Goal: Task Accomplishment & Management: Use online tool/utility

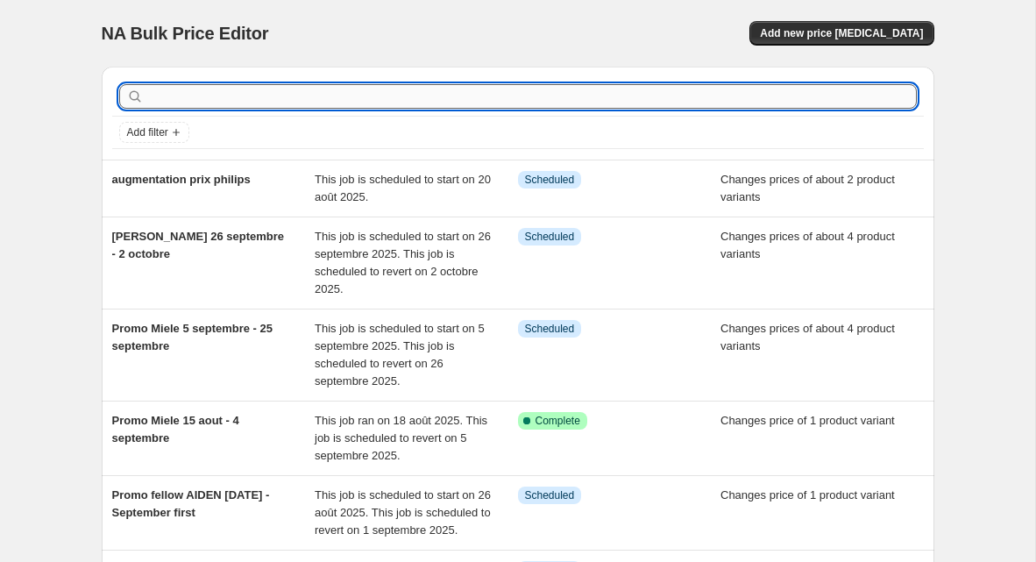
click at [268, 97] on input "text" at bounding box center [532, 96] width 770 height 25
type input "promo bellucci"
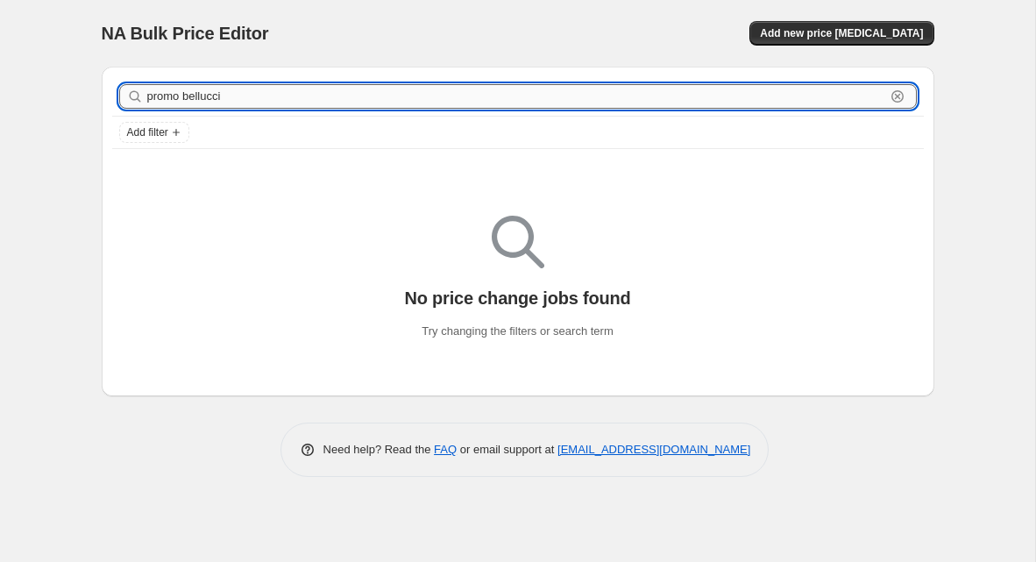
click at [215, 96] on input "promo bellucci" at bounding box center [516, 96] width 738 height 25
type input "bellucci"
click at [275, 102] on input "bellucci" at bounding box center [516, 96] width 738 height 25
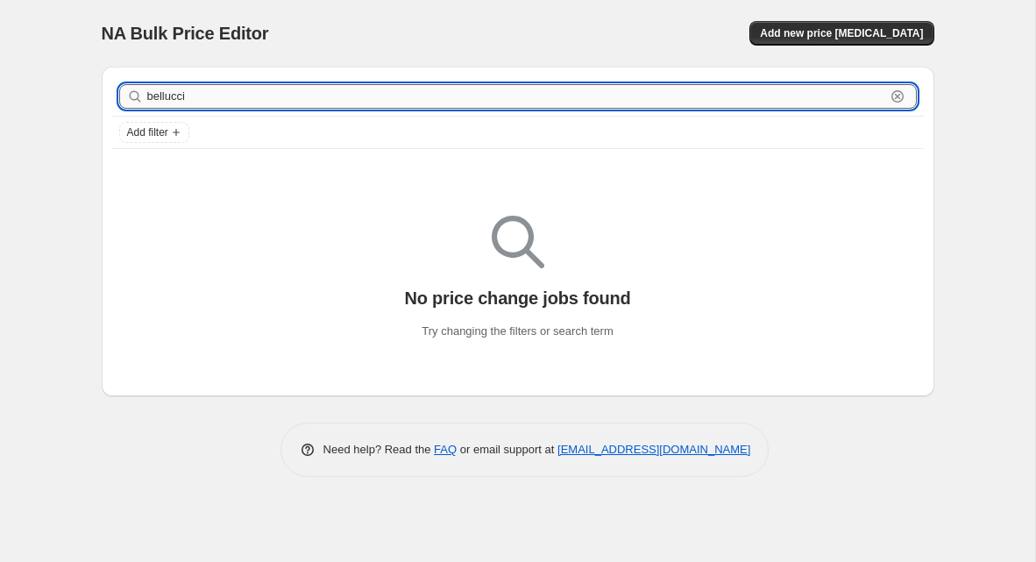
click at [275, 101] on input "bellucci" at bounding box center [516, 96] width 738 height 25
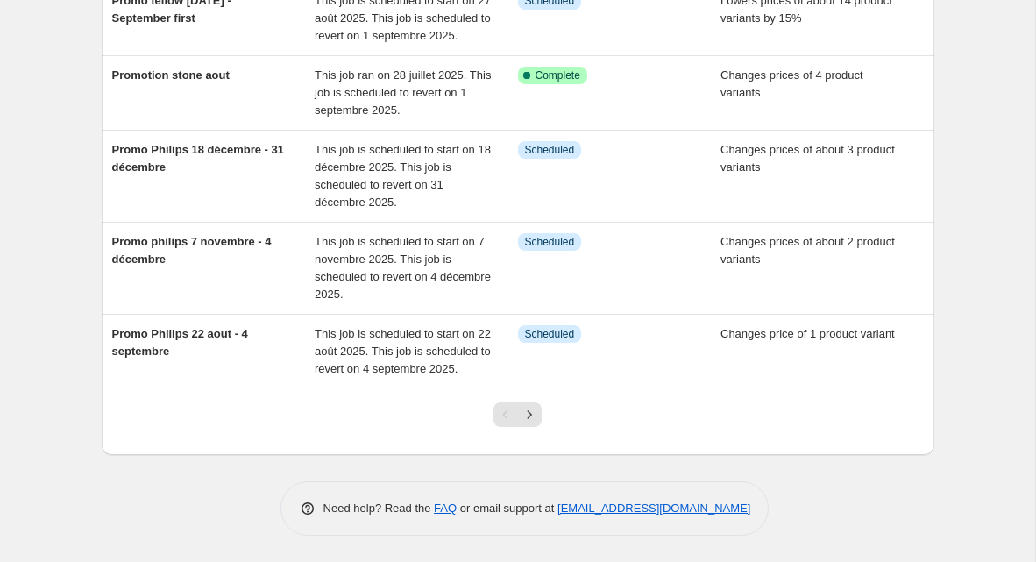
scroll to position [615, 0]
click at [531, 415] on icon "Next" at bounding box center [530, 415] width 18 height 18
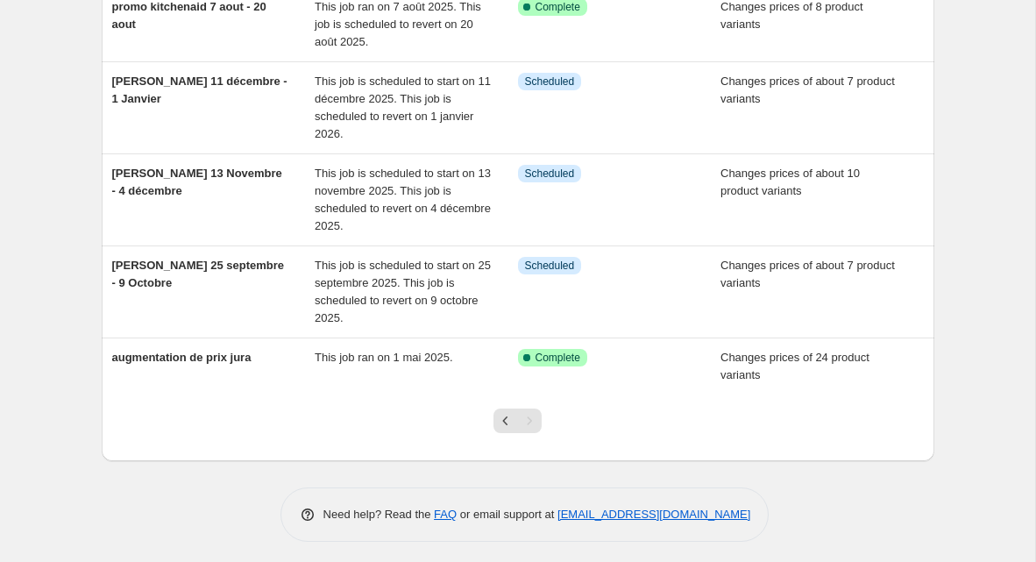
click at [531, 415] on div "Pagination" at bounding box center [529, 420] width 25 height 25
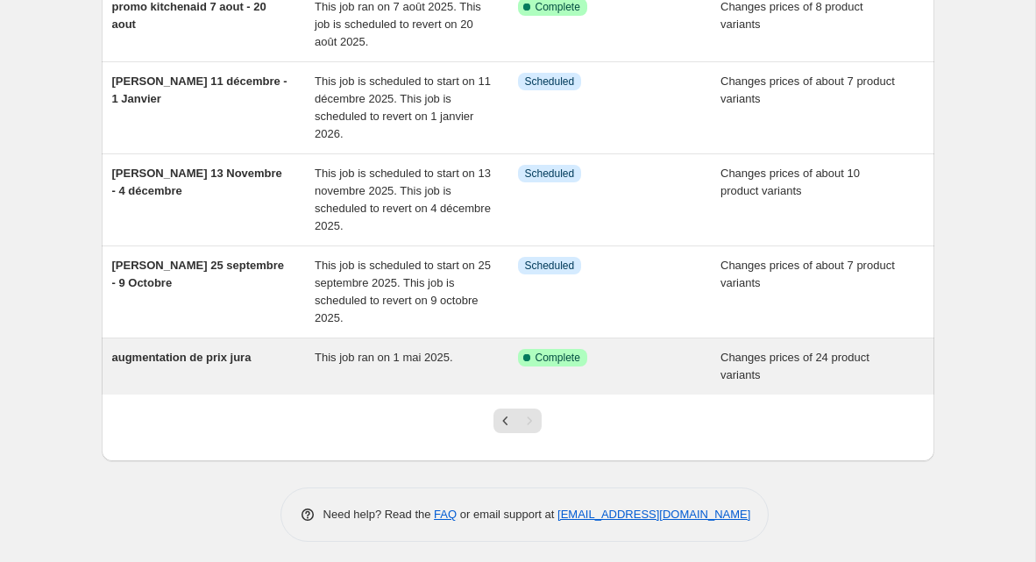
click at [491, 354] on div "This job ran on 1 mai 2025." at bounding box center [416, 366] width 203 height 35
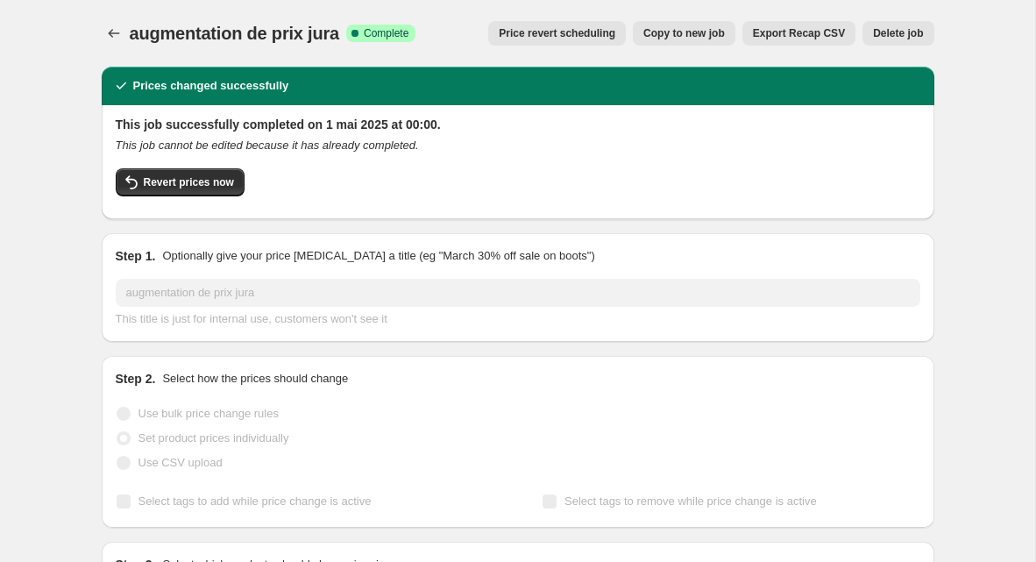
click at [913, 40] on button "Delete job" at bounding box center [898, 33] width 71 height 25
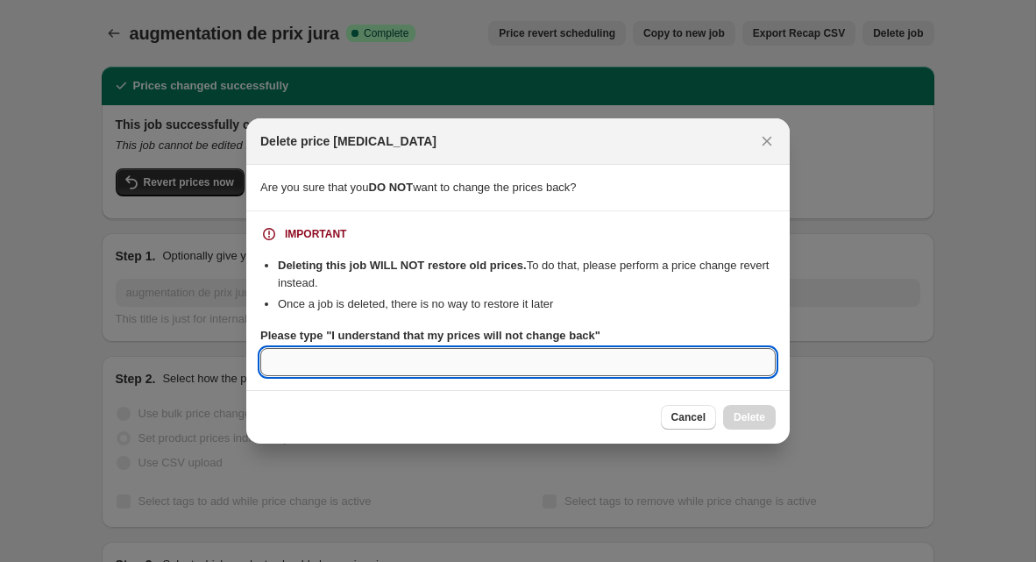
click at [714, 358] on input "Please type "I understand that my prices will not change back"" at bounding box center [517, 362] width 515 height 28
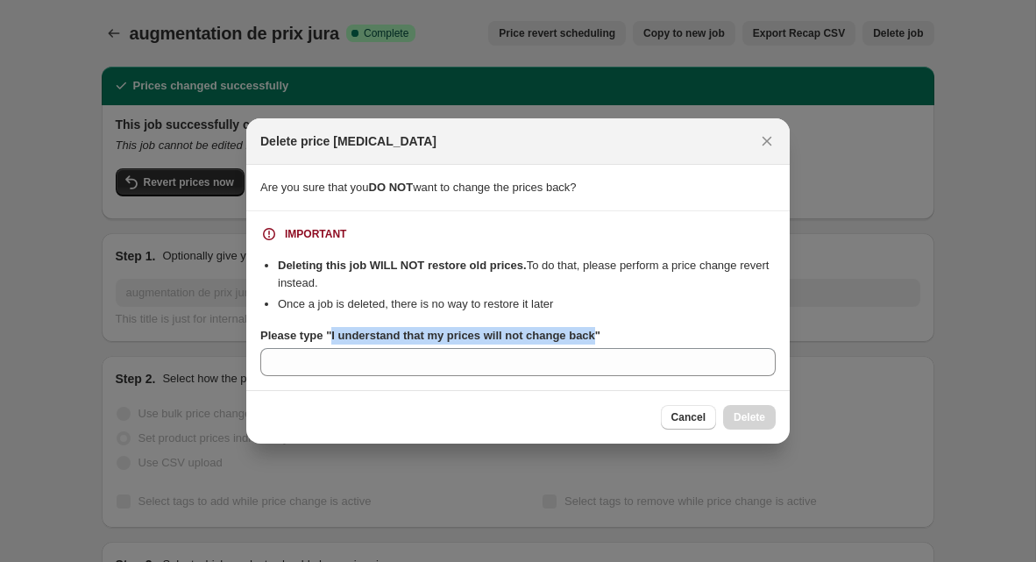
drag, startPoint x: 609, startPoint y: 338, endPoint x: 336, endPoint y: 338, distance: 273.5
click at [336, 338] on b "Please type "I understand that my prices will not change back"" at bounding box center [430, 335] width 340 height 13
copy b "I understand that my prices will not change back"
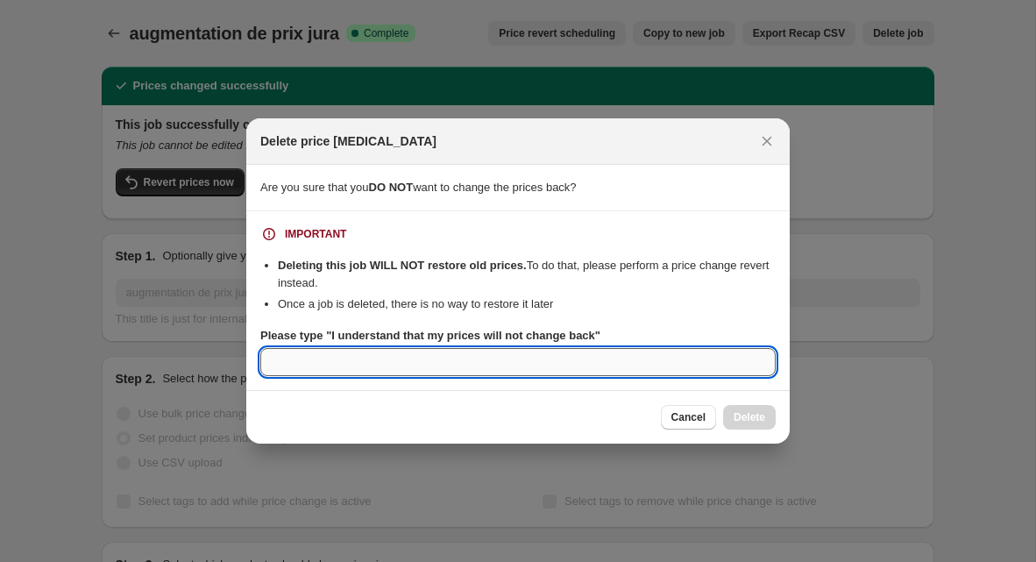
click at [355, 360] on input "Please type "I understand that my prices will not change back"" at bounding box center [517, 362] width 515 height 28
paste input "I understand that my prices will not change back"
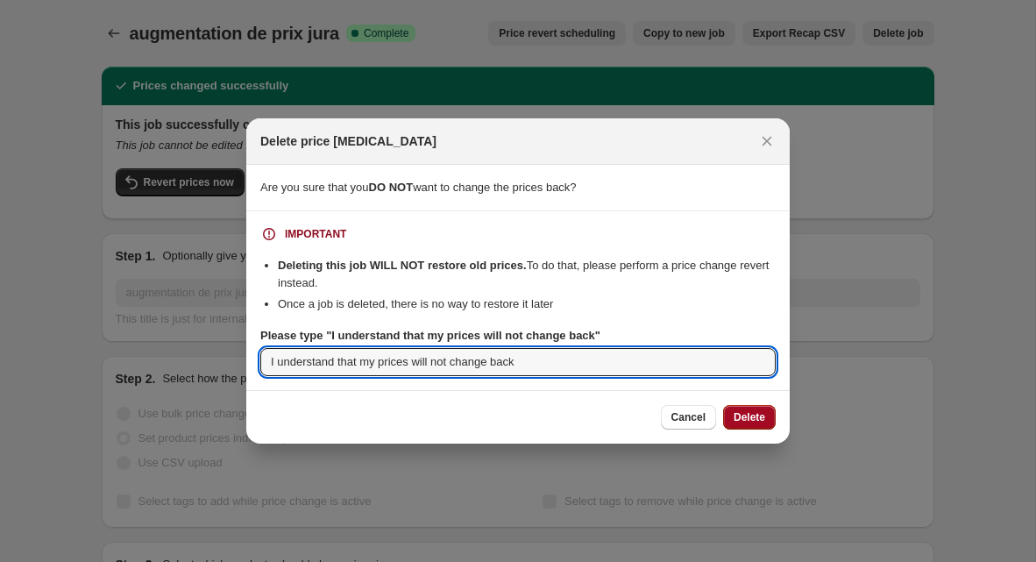
type input "I understand that my prices will not change back"
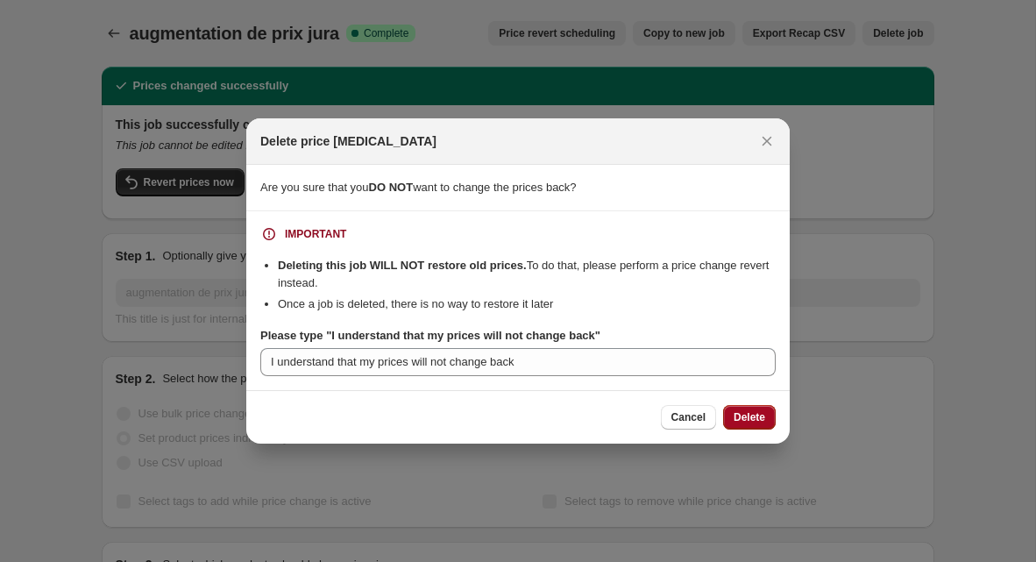
click at [749, 410] on span "Delete" at bounding box center [750, 417] width 32 height 14
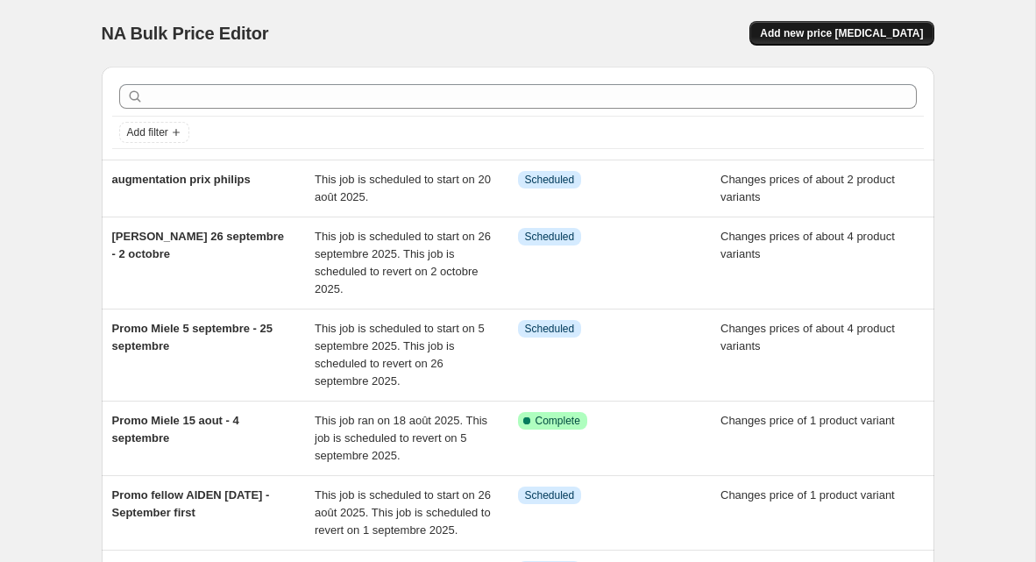
click at [854, 35] on span "Add new price [MEDICAL_DATA]" at bounding box center [841, 33] width 163 height 14
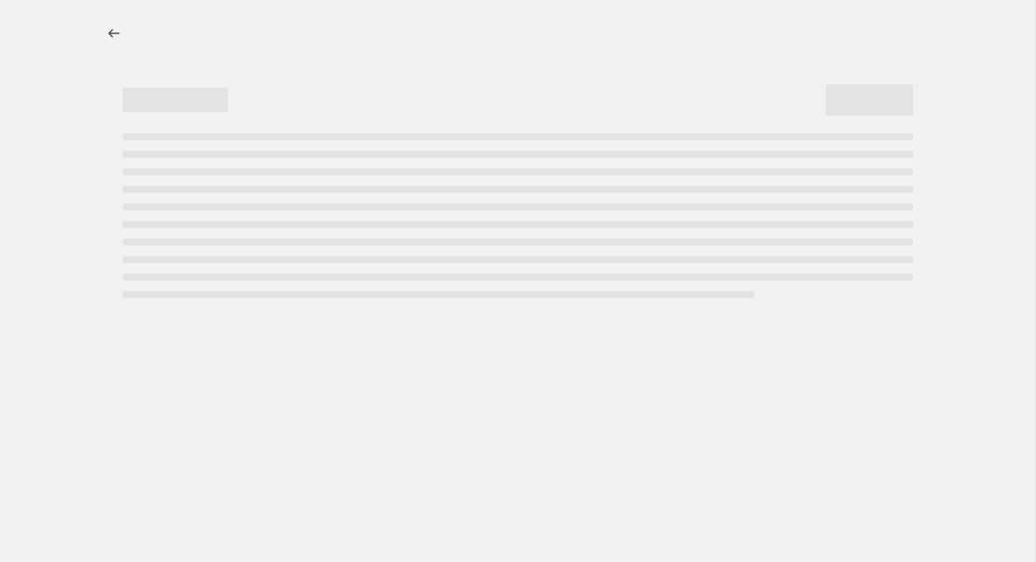
select select "percentage"
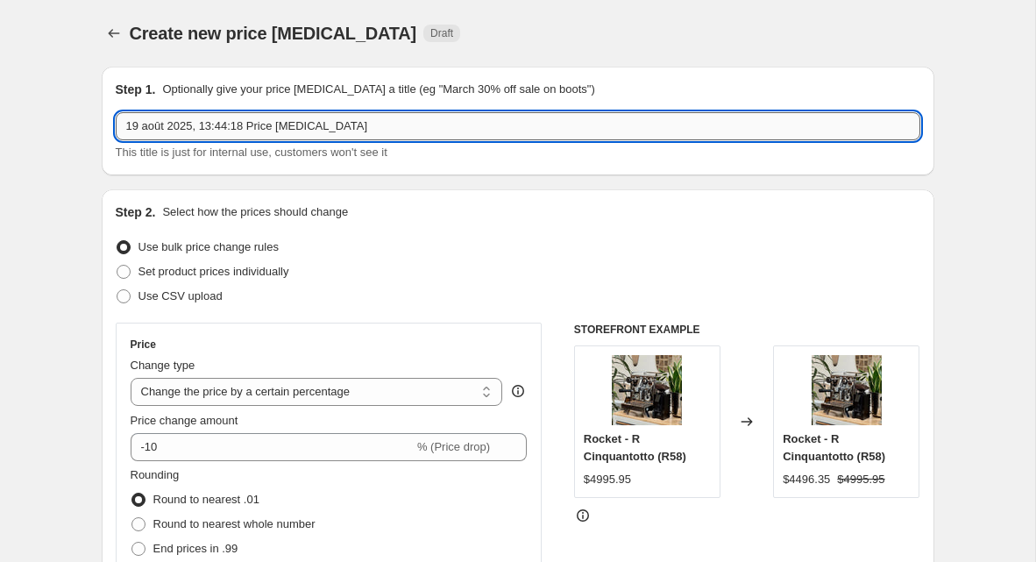
click at [182, 131] on input "19 août 2025, 13:44:18 Price [MEDICAL_DATA]" at bounding box center [518, 126] width 805 height 28
type input "[PERSON_NAME] 21 août 15 septembre"
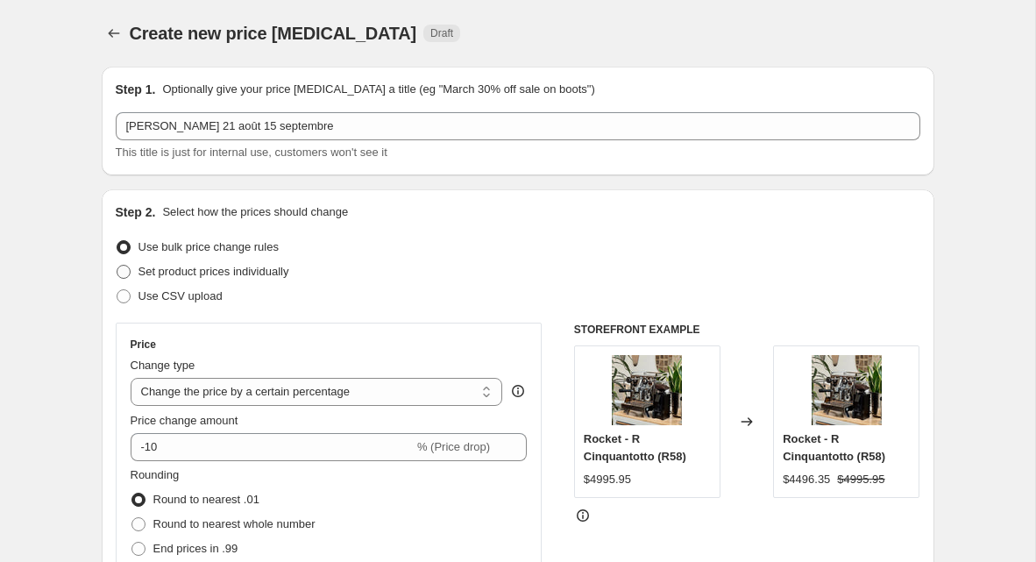
click at [261, 276] on span "Set product prices individually" at bounding box center [213, 271] width 151 height 13
click at [117, 266] on input "Set product prices individually" at bounding box center [117, 265] width 1 height 1
radio input "true"
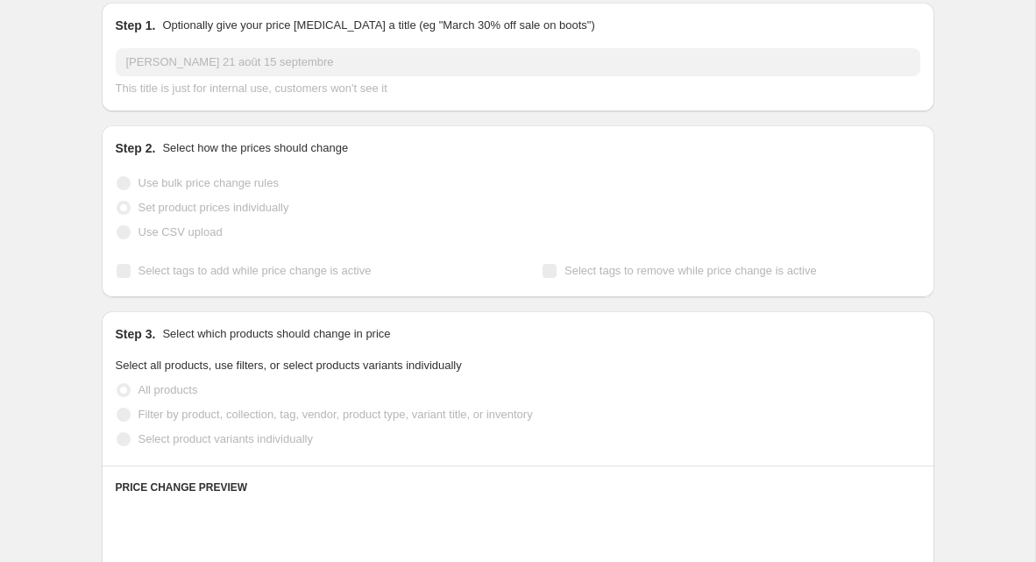
scroll to position [92, 0]
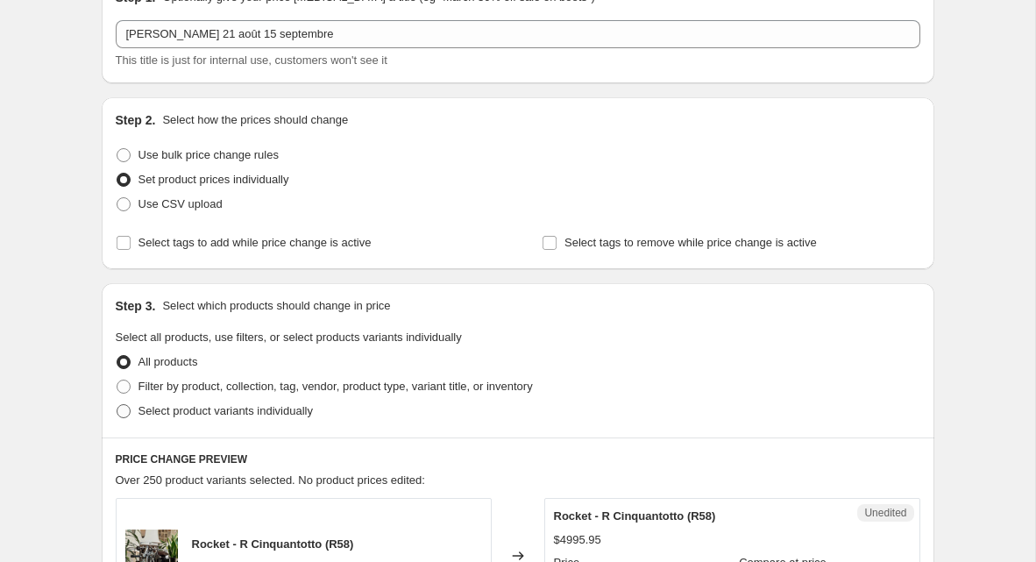
click at [228, 406] on span "Select product variants individually" at bounding box center [225, 410] width 174 height 13
click at [117, 405] on input "Select product variants individually" at bounding box center [117, 404] width 1 height 1
radio input "true"
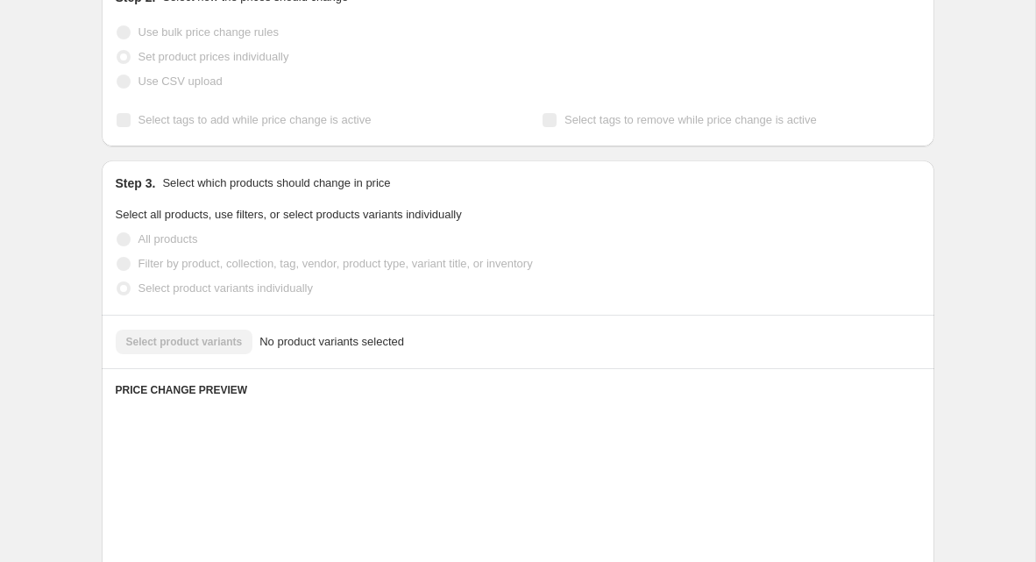
scroll to position [224, 0]
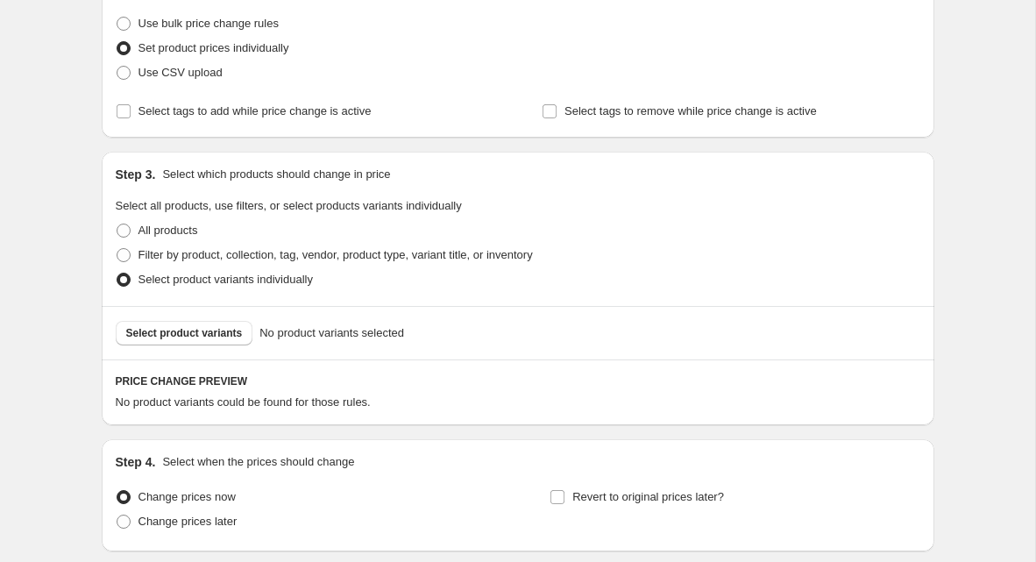
click at [204, 315] on div "Select product variants No product variants selected" at bounding box center [518, 332] width 833 height 53
click at [206, 327] on span "Select product variants" at bounding box center [184, 333] width 117 height 14
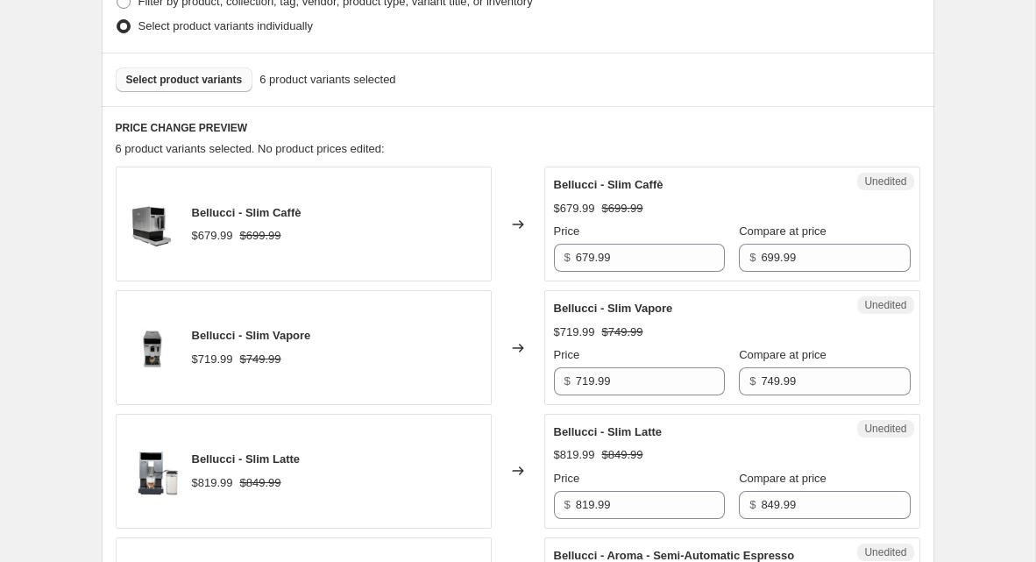
scroll to position [491, 0]
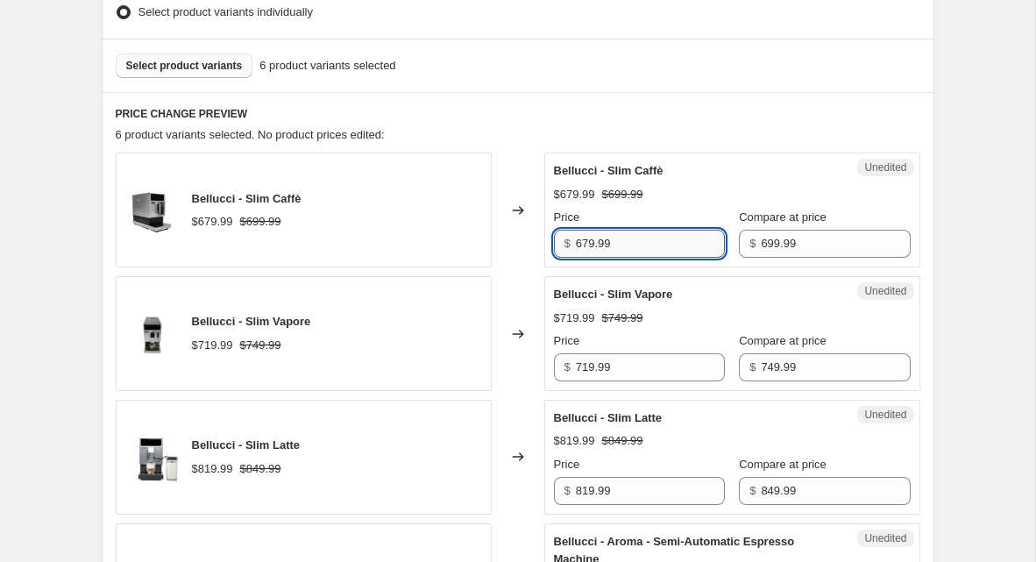
click at [579, 246] on input "679.99" at bounding box center [650, 244] width 149 height 28
type input "599.99"
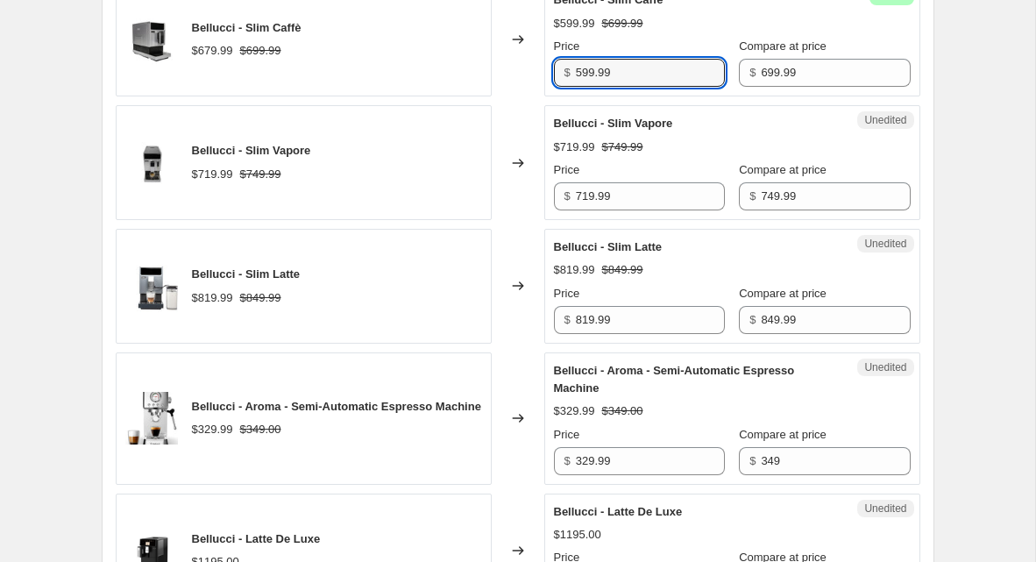
scroll to position [663, 0]
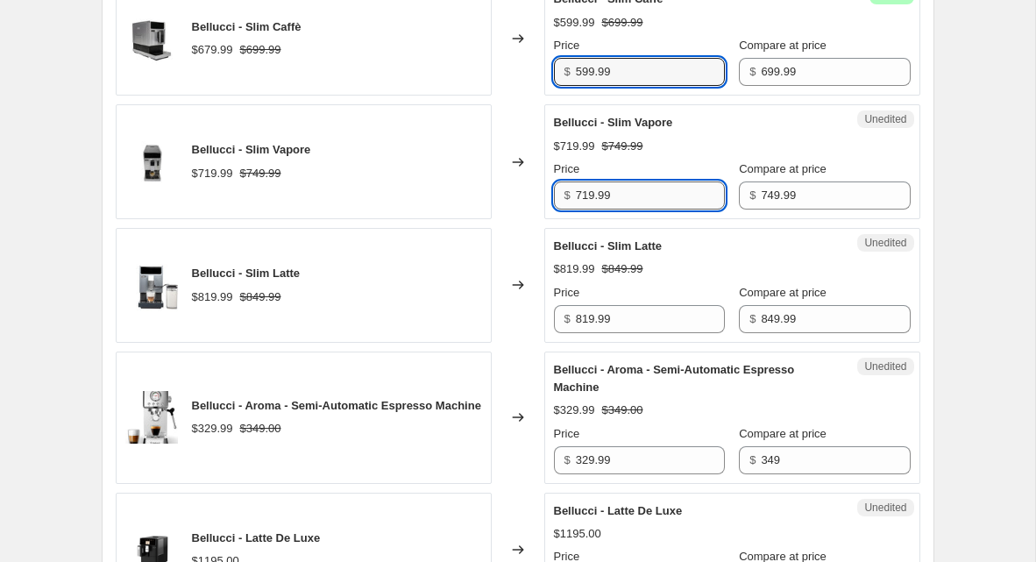
click at [600, 187] on input "719.99" at bounding box center [650, 195] width 149 height 28
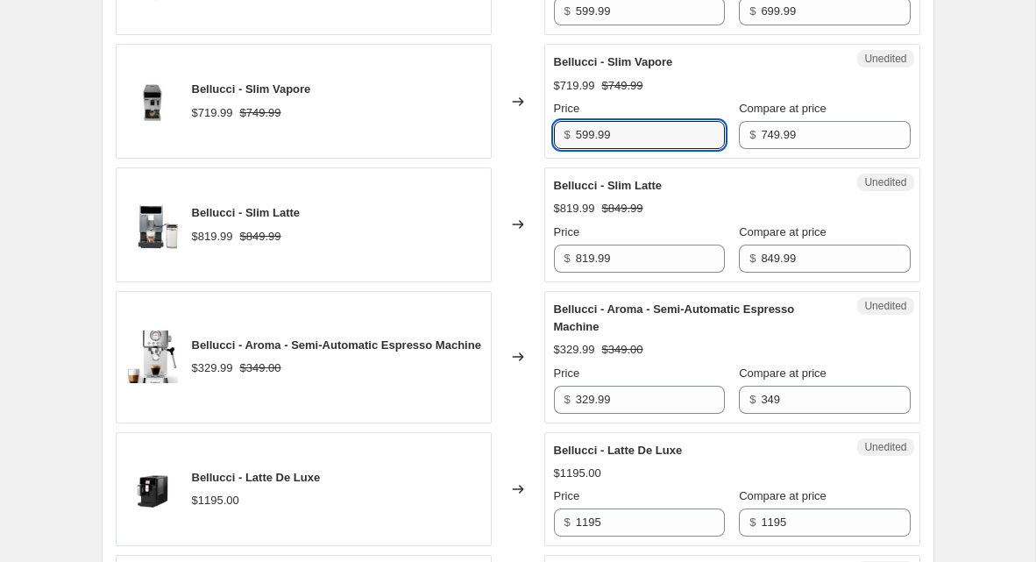
type input "599.99"
click at [618, 249] on input "819.99" at bounding box center [650, 259] width 149 height 28
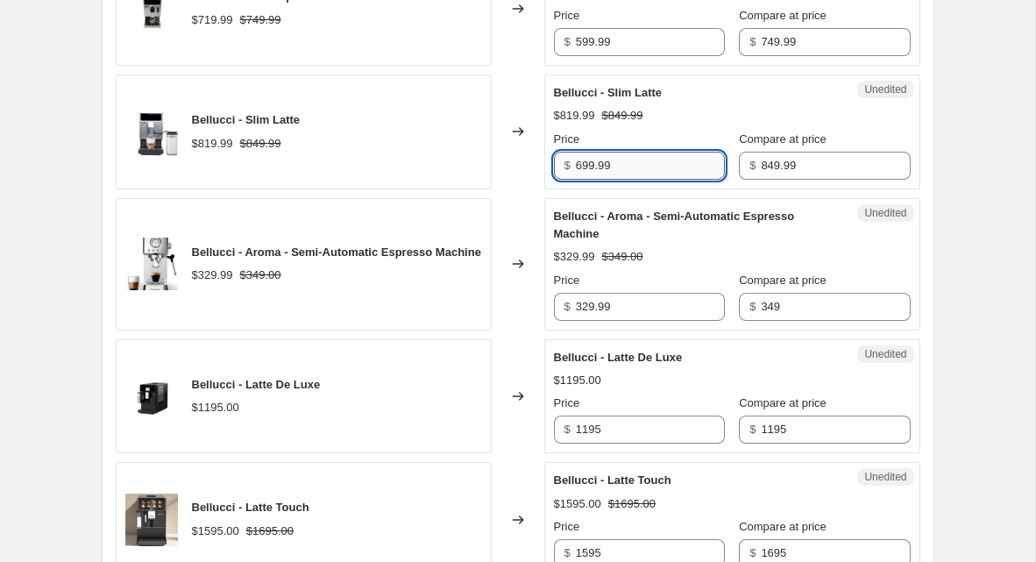
scroll to position [842, 0]
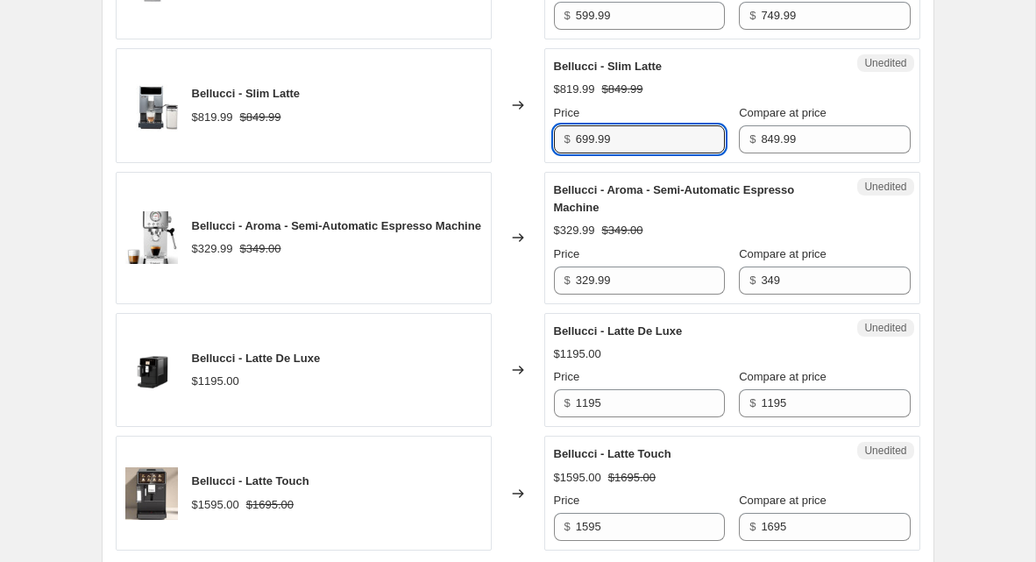
type input "699.99"
click at [627, 270] on input "329.99" at bounding box center [650, 280] width 149 height 28
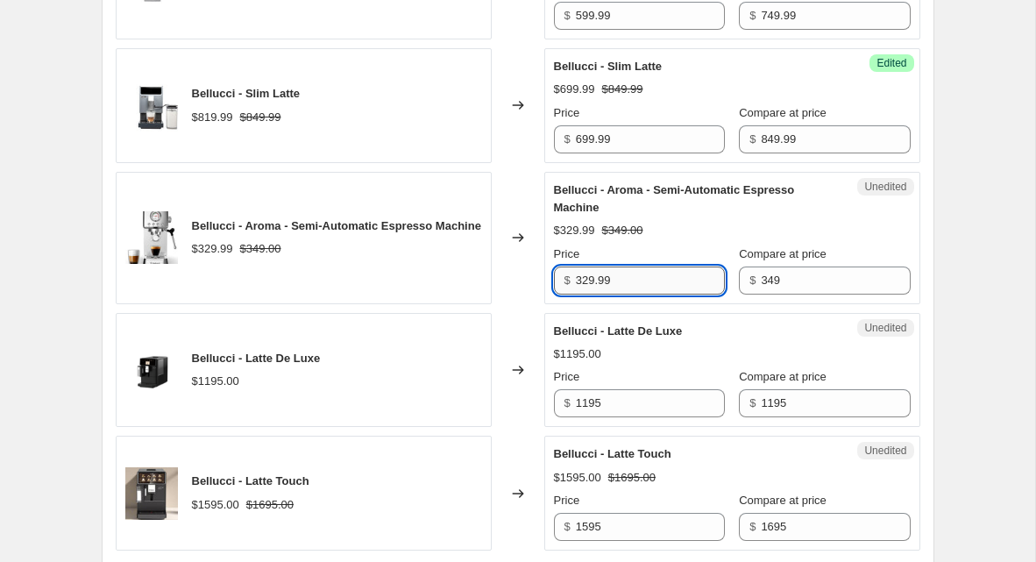
click at [627, 270] on input "329.99" at bounding box center [650, 280] width 149 height 28
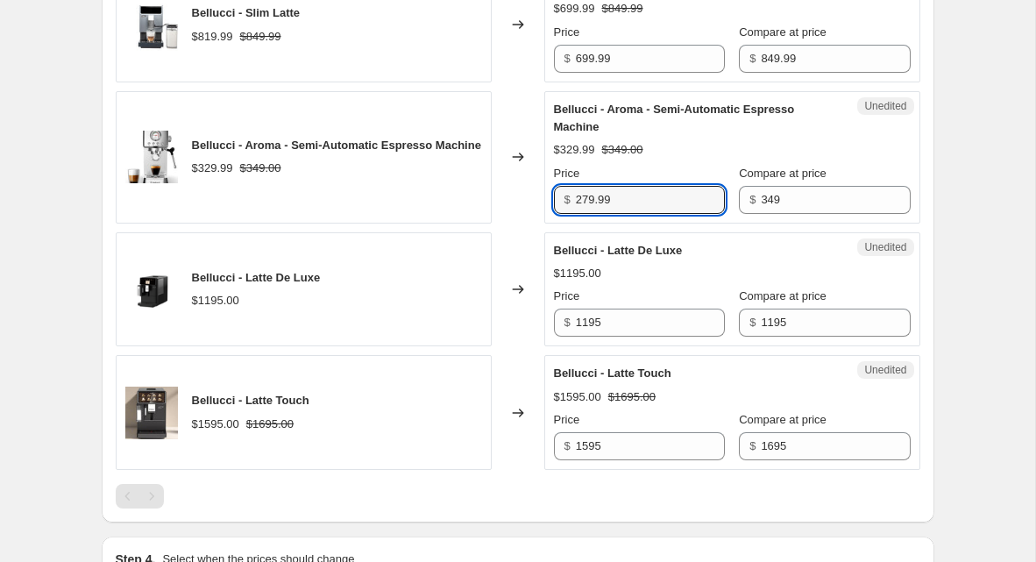
type input "279.99"
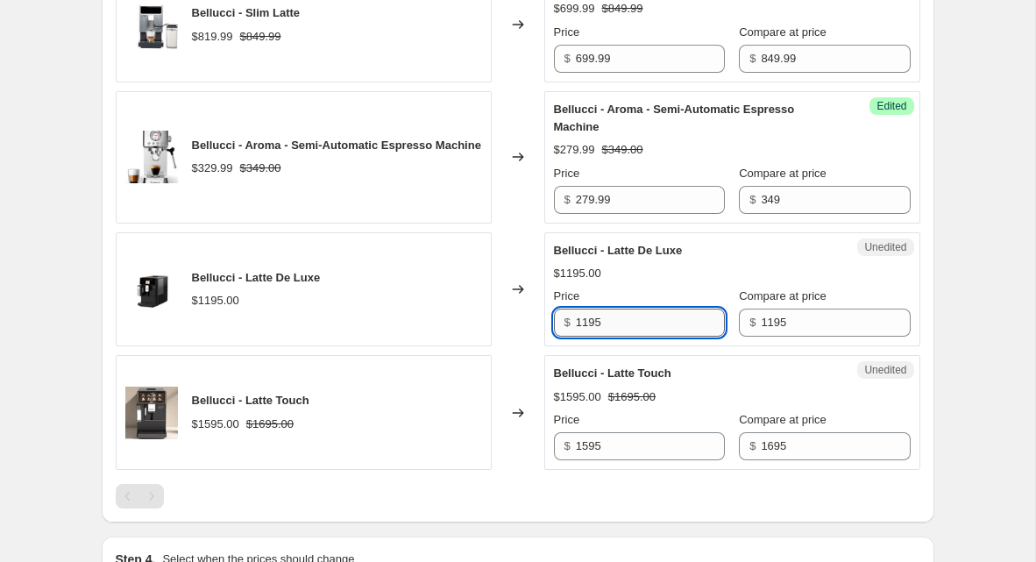
click at [637, 318] on input "1195" at bounding box center [650, 323] width 149 height 28
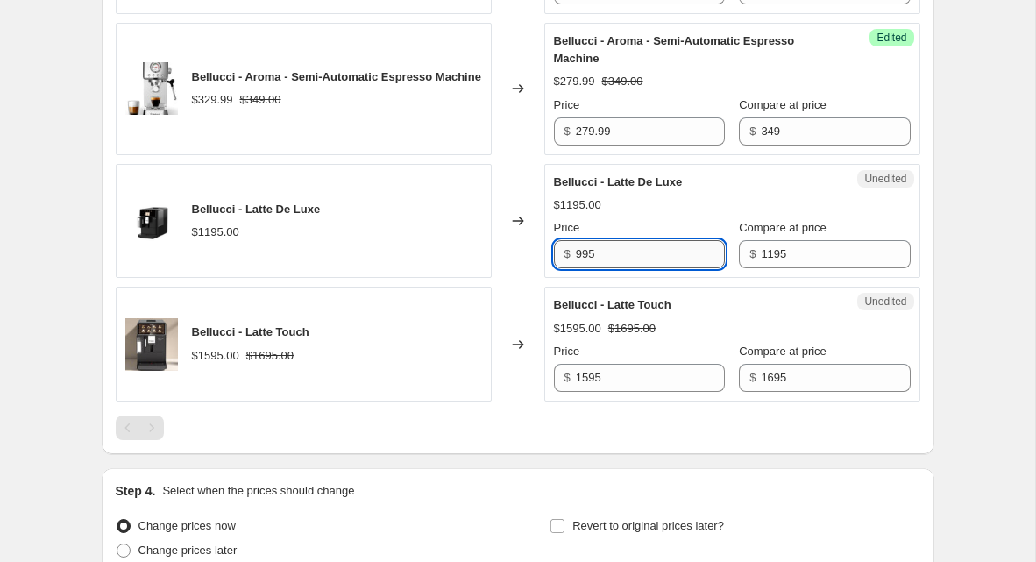
scroll to position [997, 0]
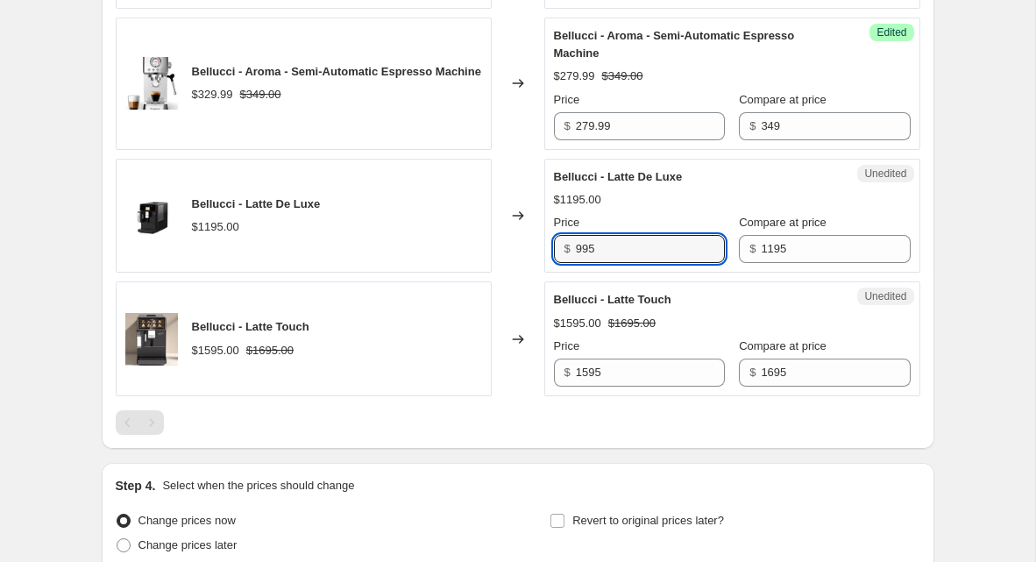
type input "995"
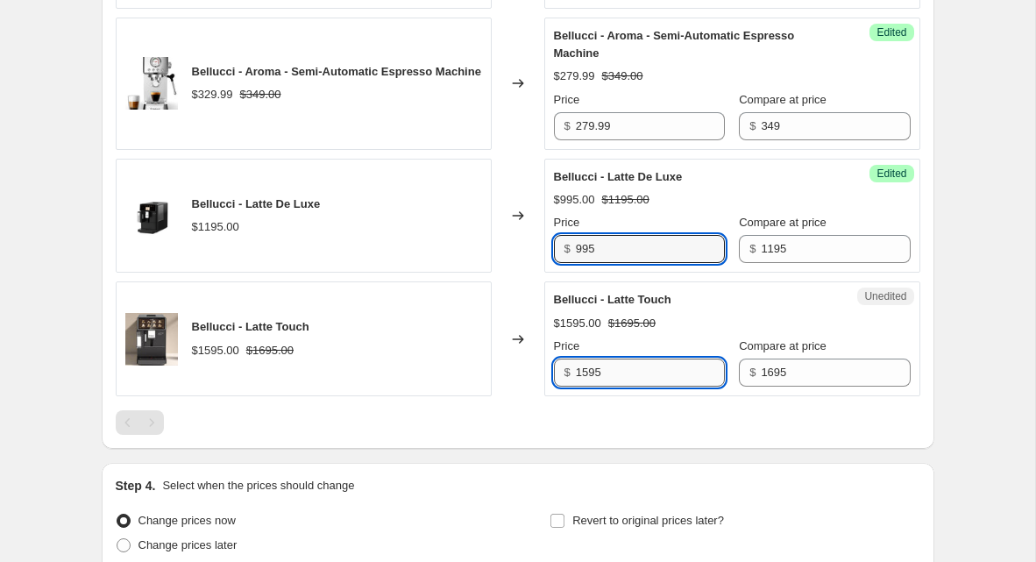
click at [586, 368] on input "1595" at bounding box center [650, 373] width 149 height 28
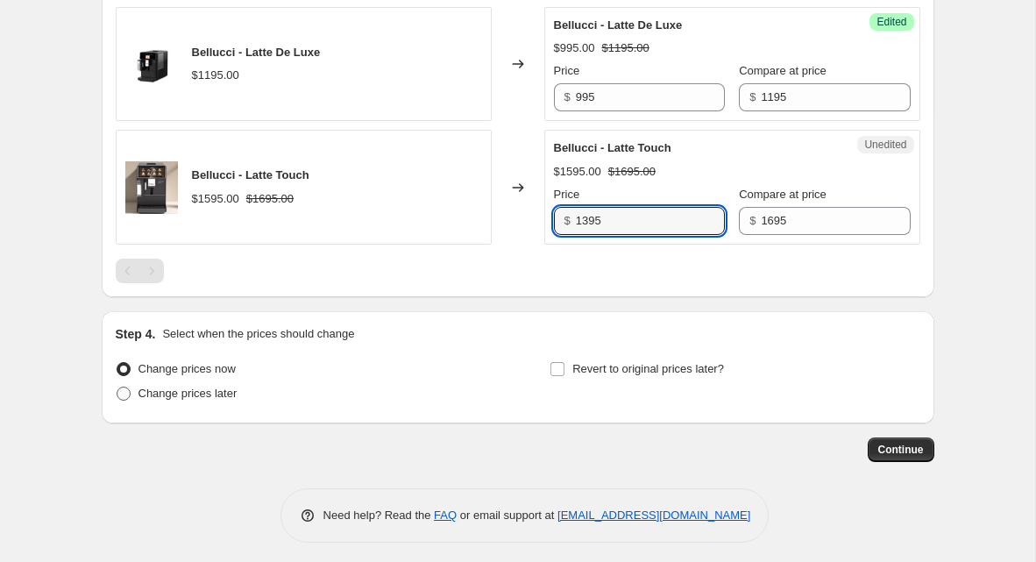
type input "1395"
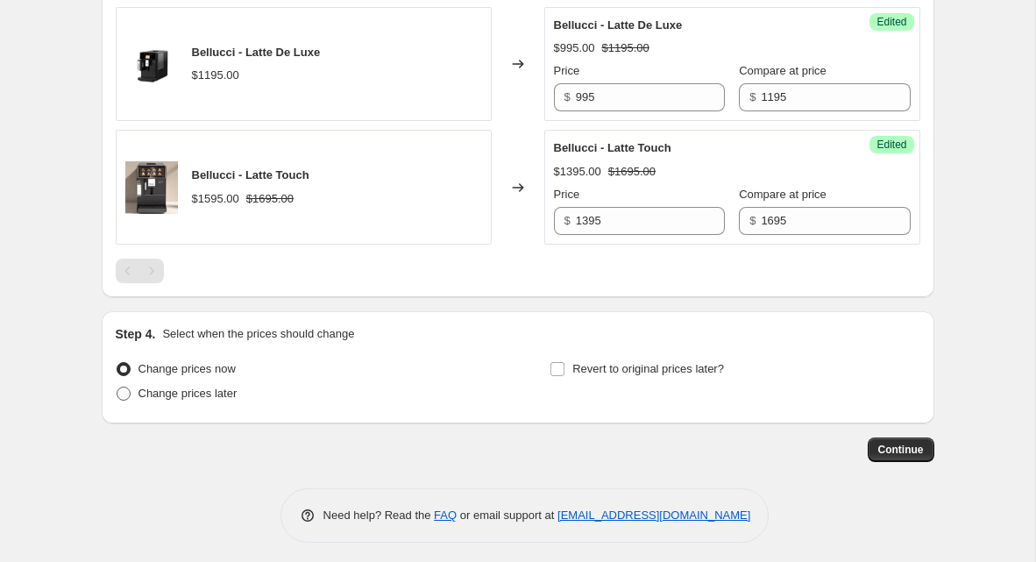
click at [162, 387] on span "Change prices later" at bounding box center [187, 393] width 99 height 13
click at [117, 387] on input "Change prices later" at bounding box center [117, 387] width 1 height 1
radio input "true"
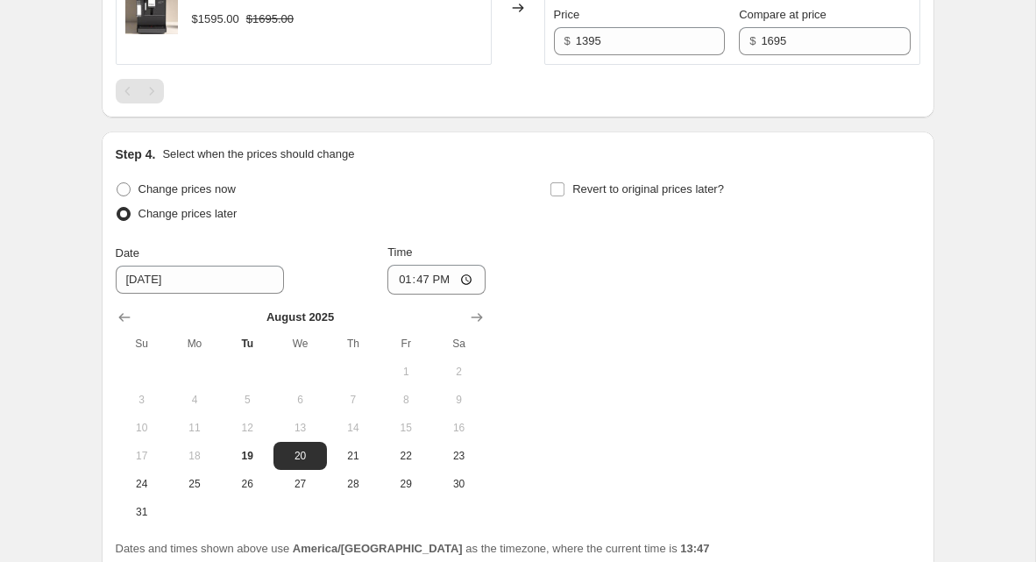
scroll to position [1329, 0]
click at [360, 462] on button "21" at bounding box center [353, 455] width 53 height 28
click at [303, 448] on span "20" at bounding box center [299, 455] width 39 height 14
type input "[DATE]"
click at [418, 268] on input "13:47" at bounding box center [436, 279] width 98 height 30
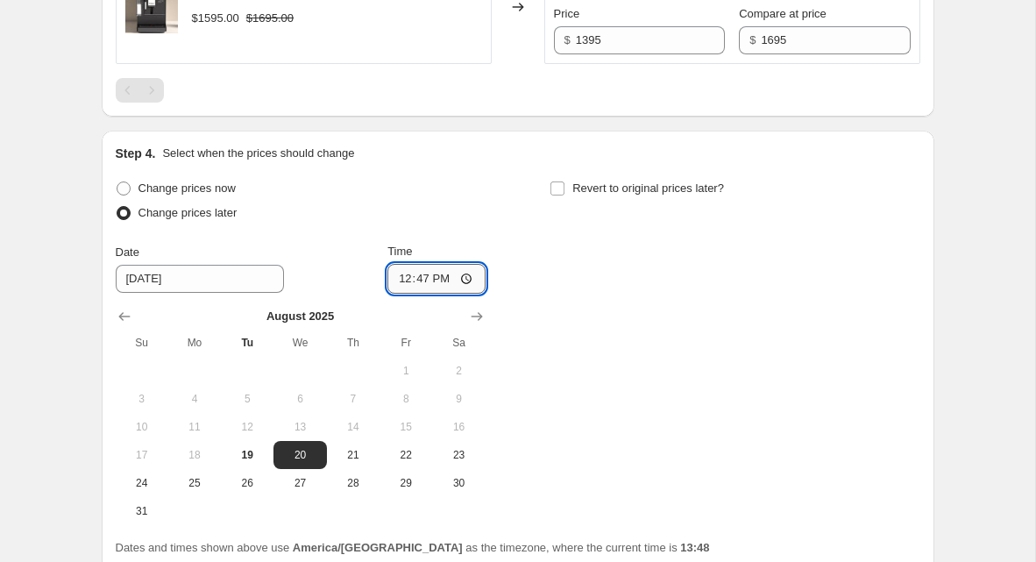
type input "12:00"
click at [589, 208] on div "Revert to original prices later?" at bounding box center [735, 202] width 370 height 53
click at [600, 181] on span "Revert to original prices later?" at bounding box center [648, 187] width 152 height 13
click at [564, 181] on input "Revert to original prices later?" at bounding box center [557, 188] width 14 height 14
checkbox input "true"
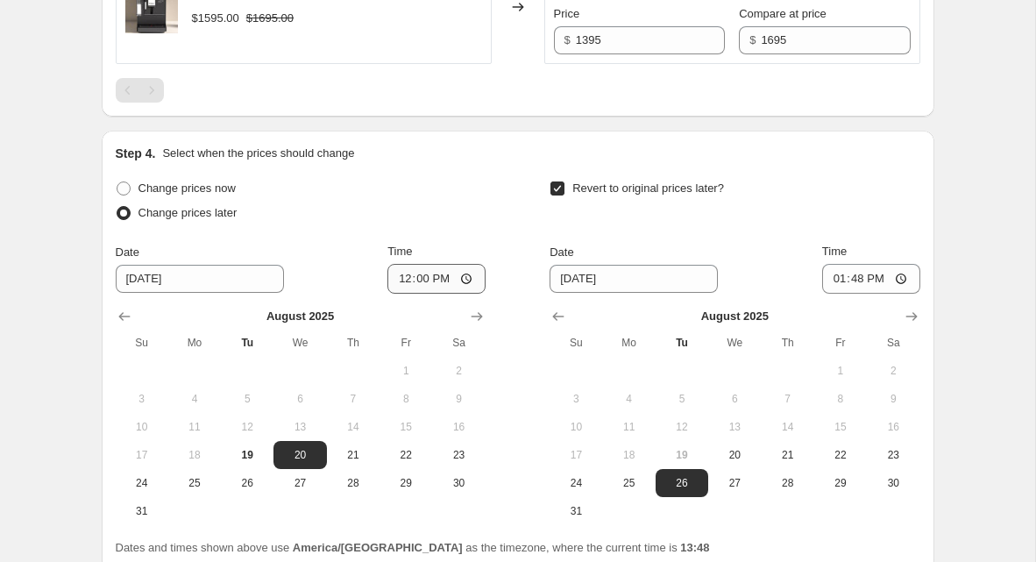
scroll to position [1445, 0]
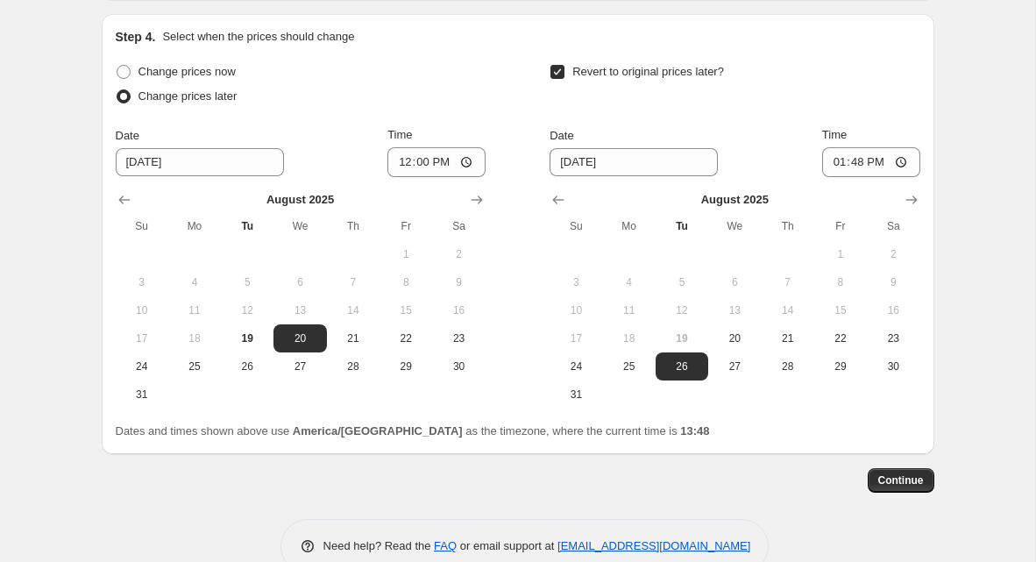
click at [918, 177] on div "[DATE] Su Mo Tu We Th Fr Sa 1 2 3 4 5 6 7 8 9 10 11 12 13 14 15 16 17 18 19 20 …" at bounding box center [728, 292] width 384 height 231
click at [912, 192] on icon "Show next month, September 2025" at bounding box center [912, 200] width 18 height 18
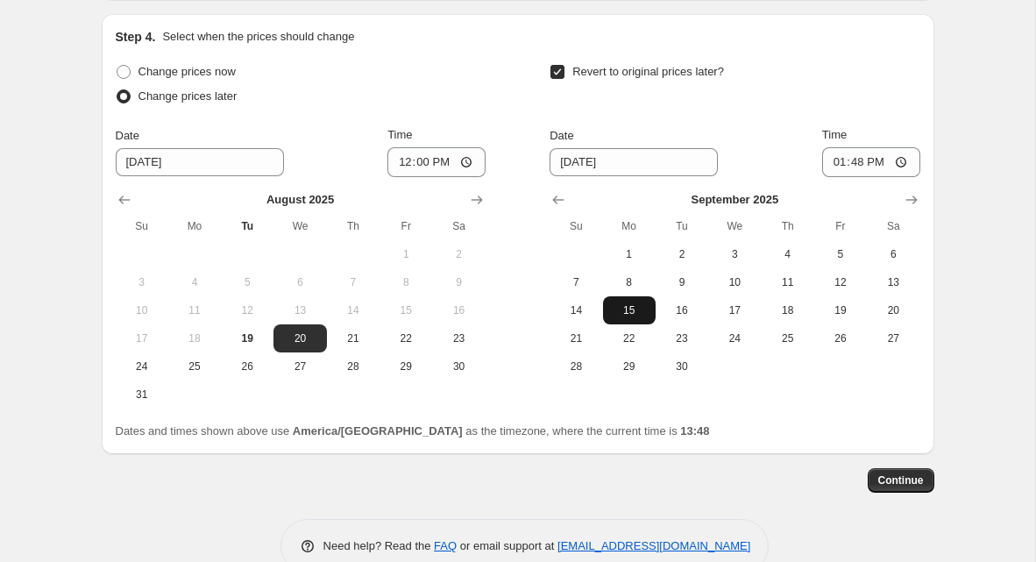
click at [643, 305] on span "15" at bounding box center [629, 310] width 39 height 14
type input "[DATE]"
click at [848, 153] on input "13:48" at bounding box center [871, 162] width 98 height 30
type input "23:59"
click at [908, 473] on span "Continue" at bounding box center [901, 480] width 46 height 14
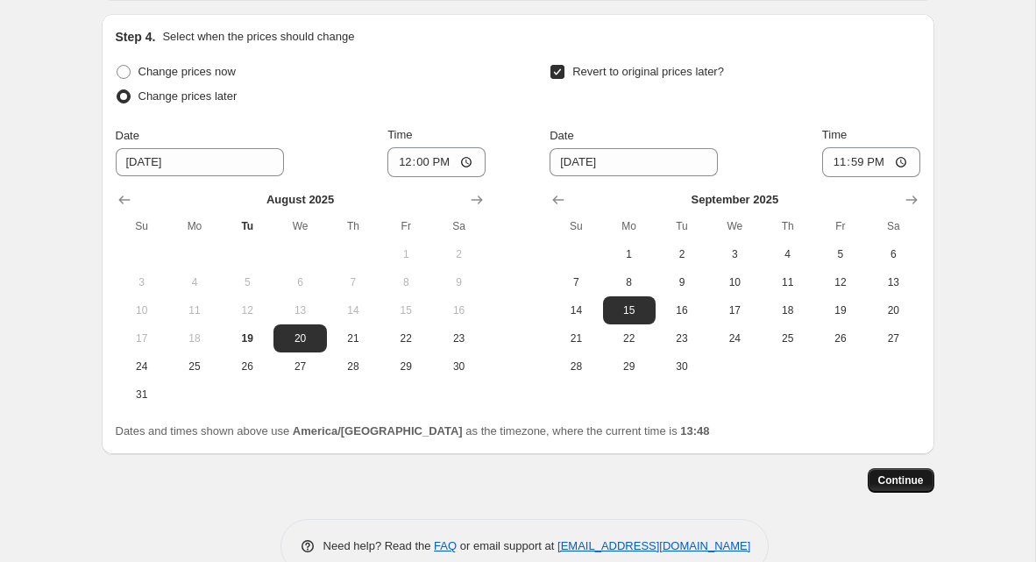
scroll to position [0, 0]
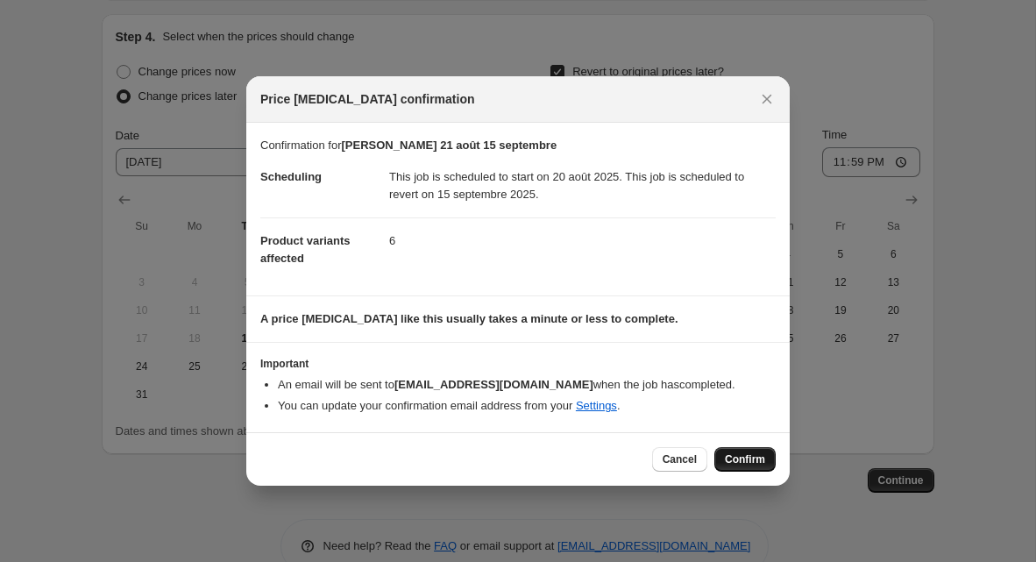
click at [745, 457] on span "Confirm" at bounding box center [745, 459] width 40 height 14
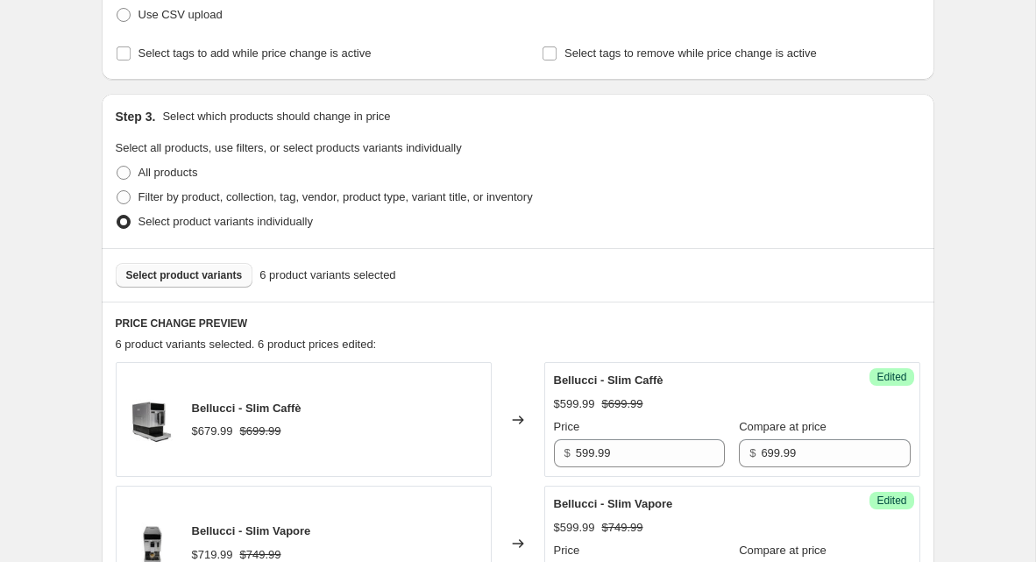
scroll to position [387, 0]
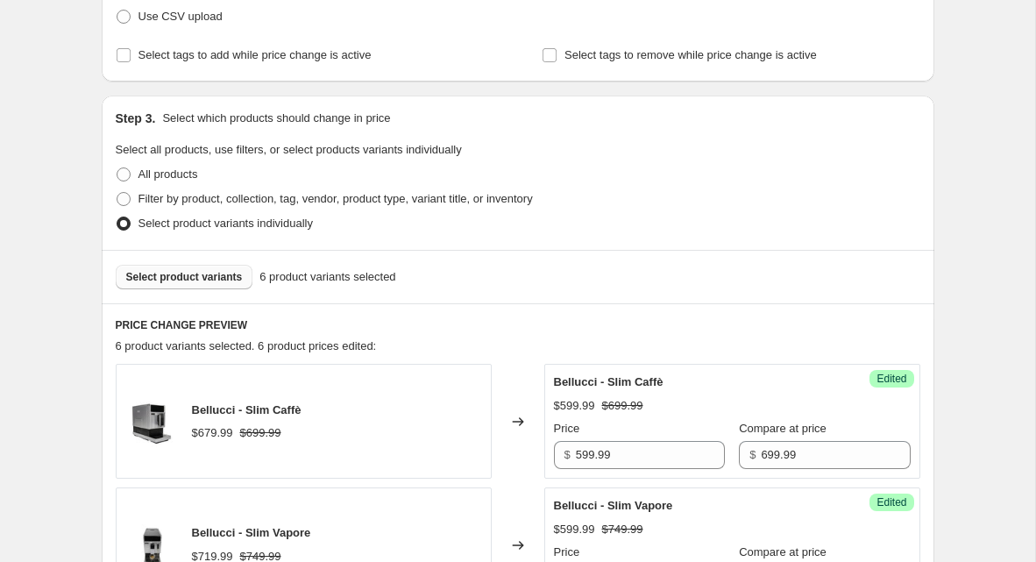
click at [226, 277] on span "Select product variants" at bounding box center [184, 277] width 117 height 14
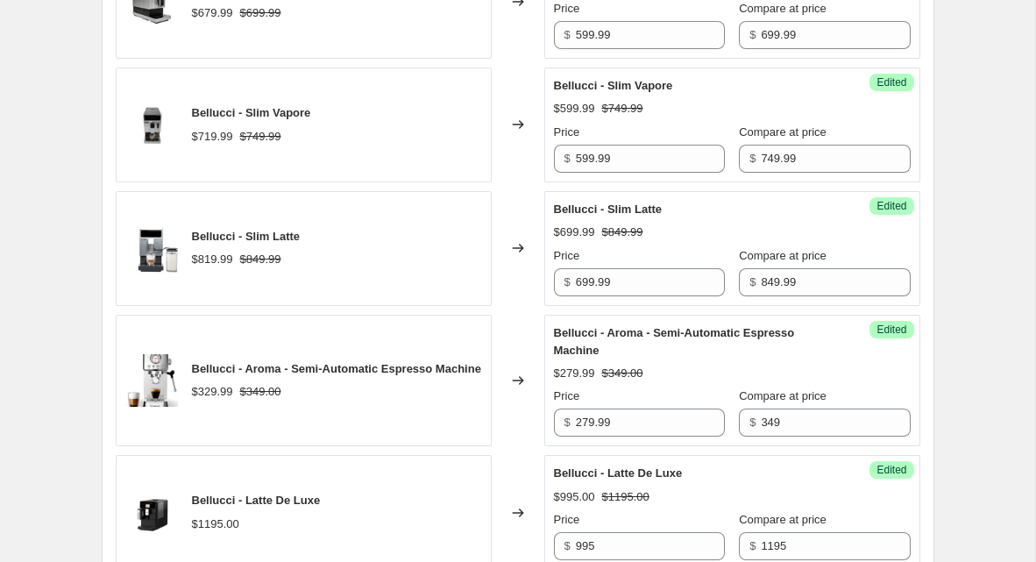
scroll to position [633, 0]
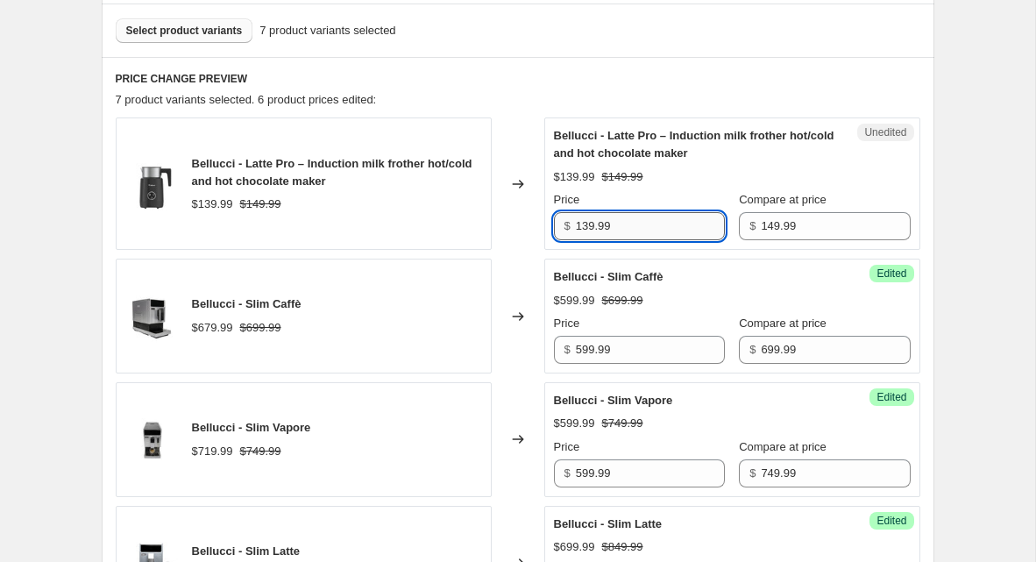
click at [585, 226] on input "139.99" at bounding box center [650, 226] width 149 height 28
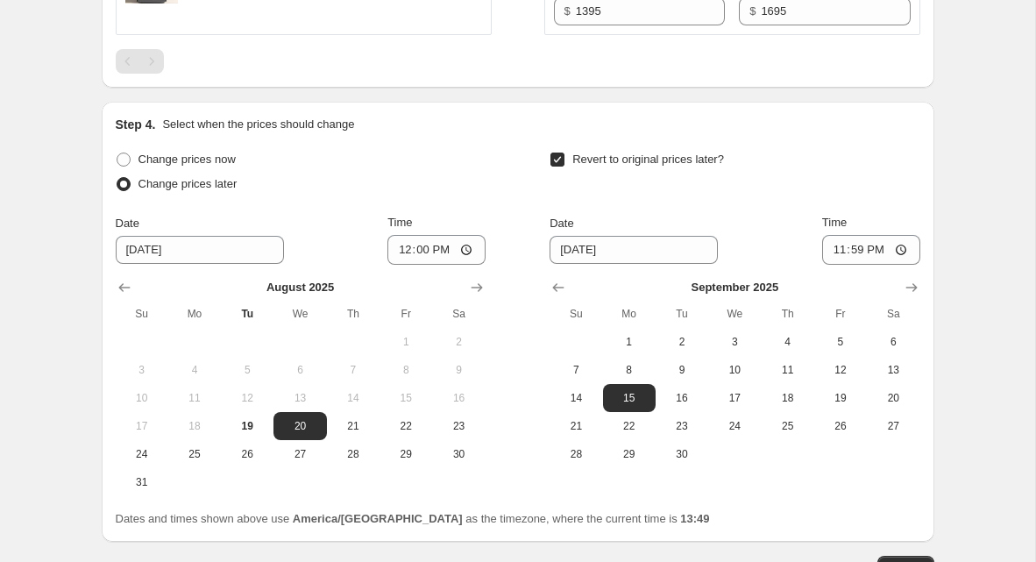
scroll to position [1723, 0]
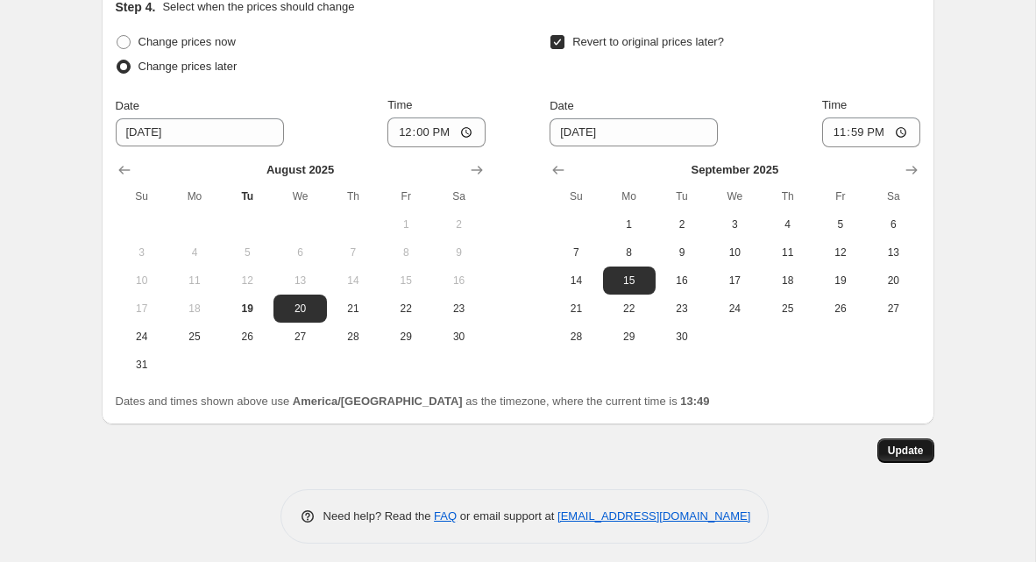
type input "119.99"
click at [912, 438] on button "Update" at bounding box center [905, 450] width 57 height 25
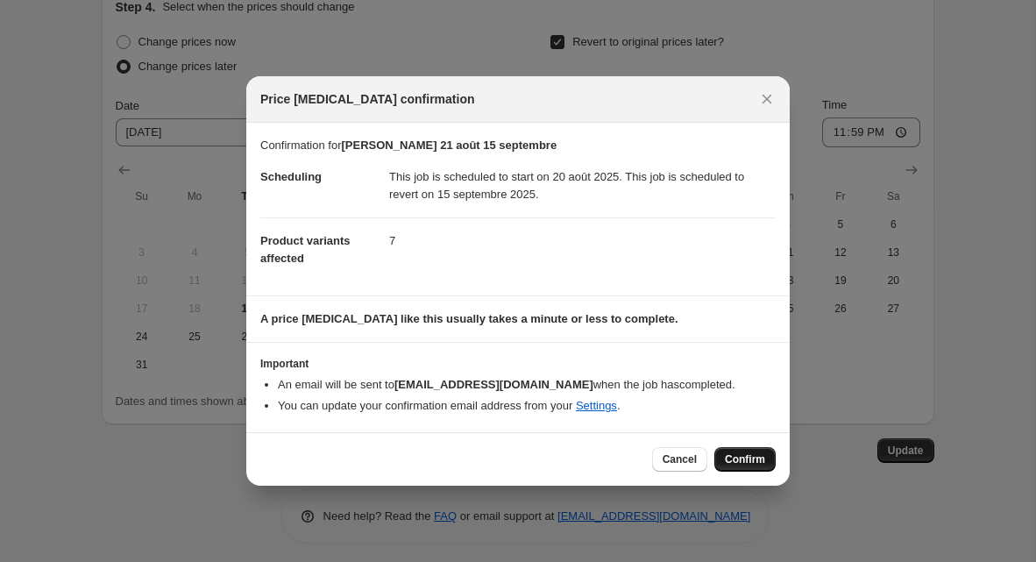
click at [733, 447] on button "Confirm" at bounding box center [744, 459] width 61 height 25
